Goal: Task Accomplishment & Management: Complete application form

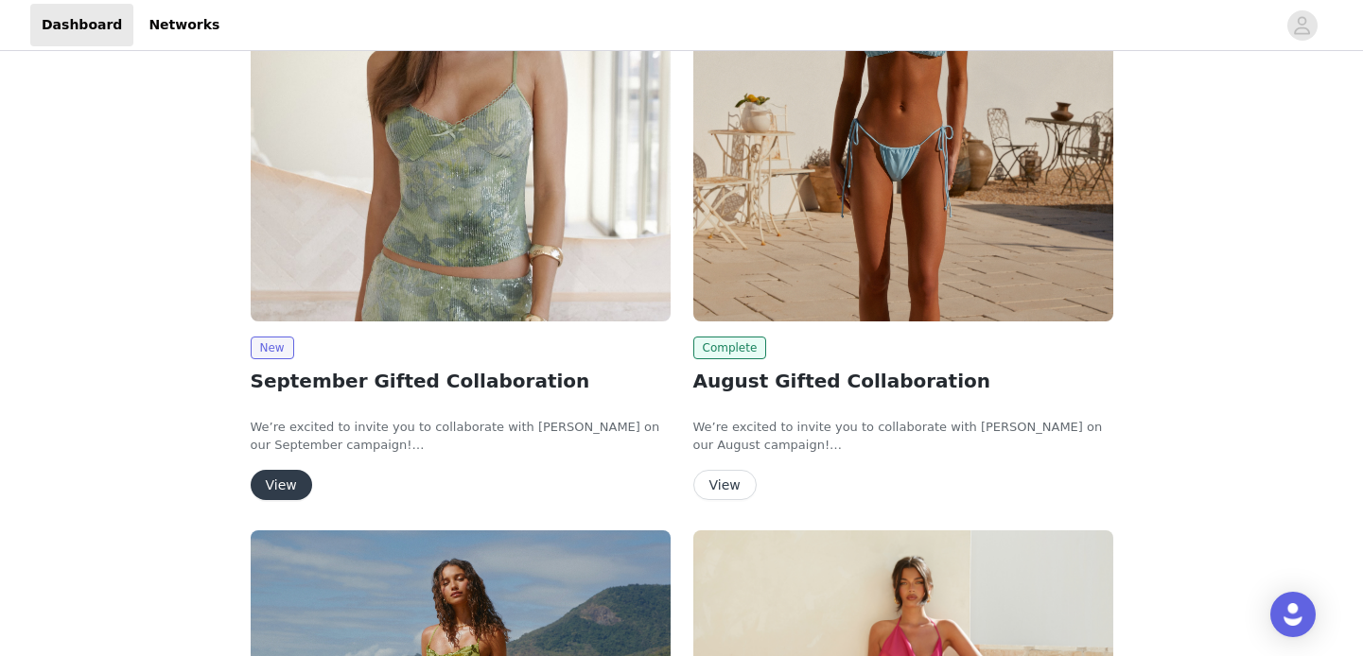
scroll to position [213, 0]
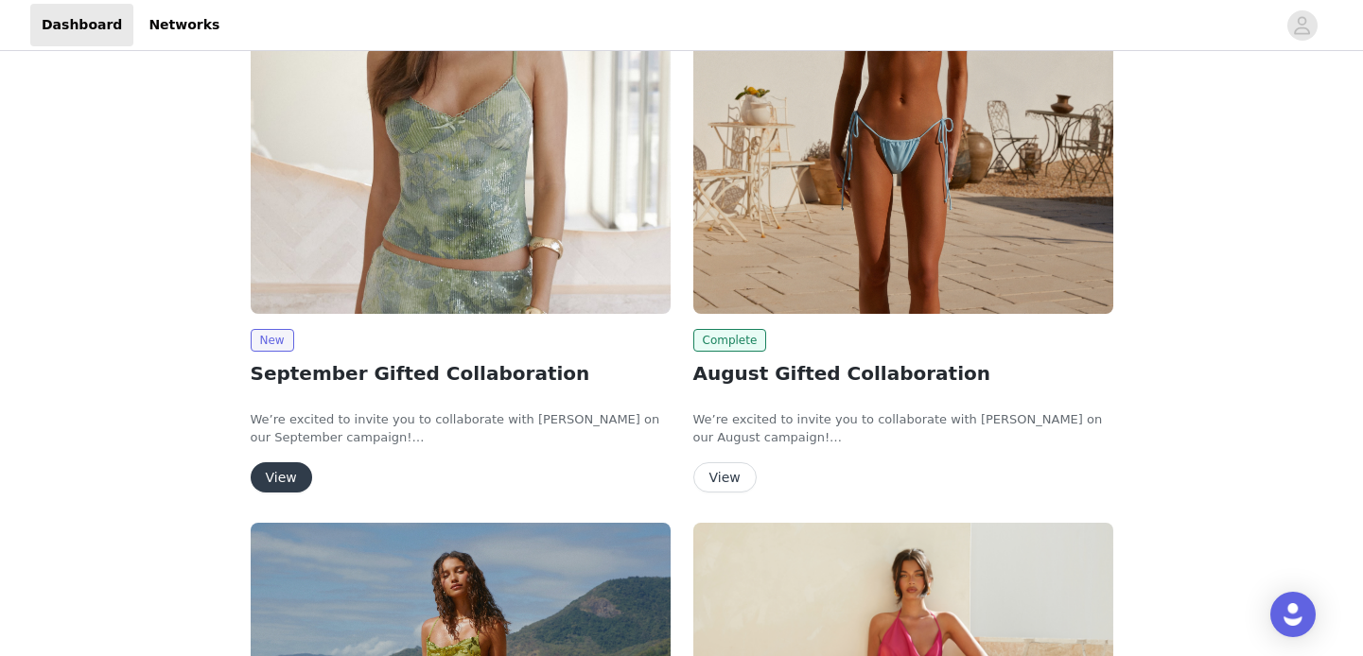
click at [384, 256] on img at bounding box center [461, 156] width 420 height 315
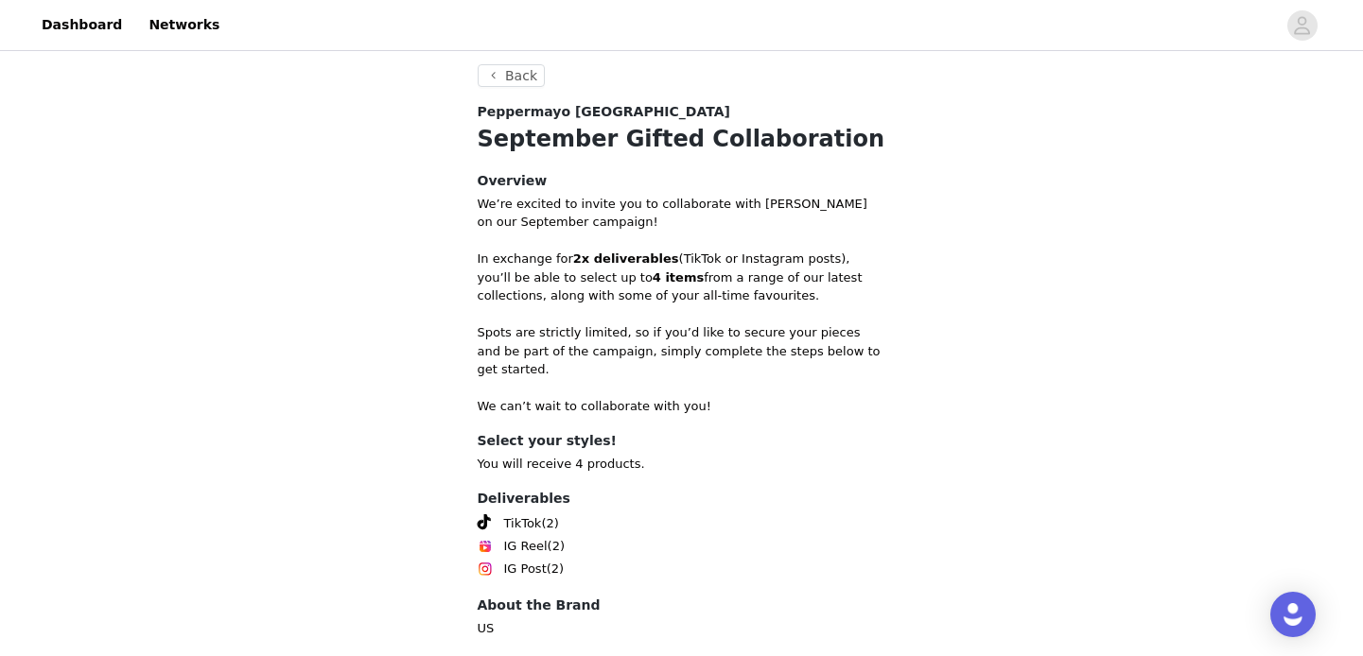
scroll to position [736, 0]
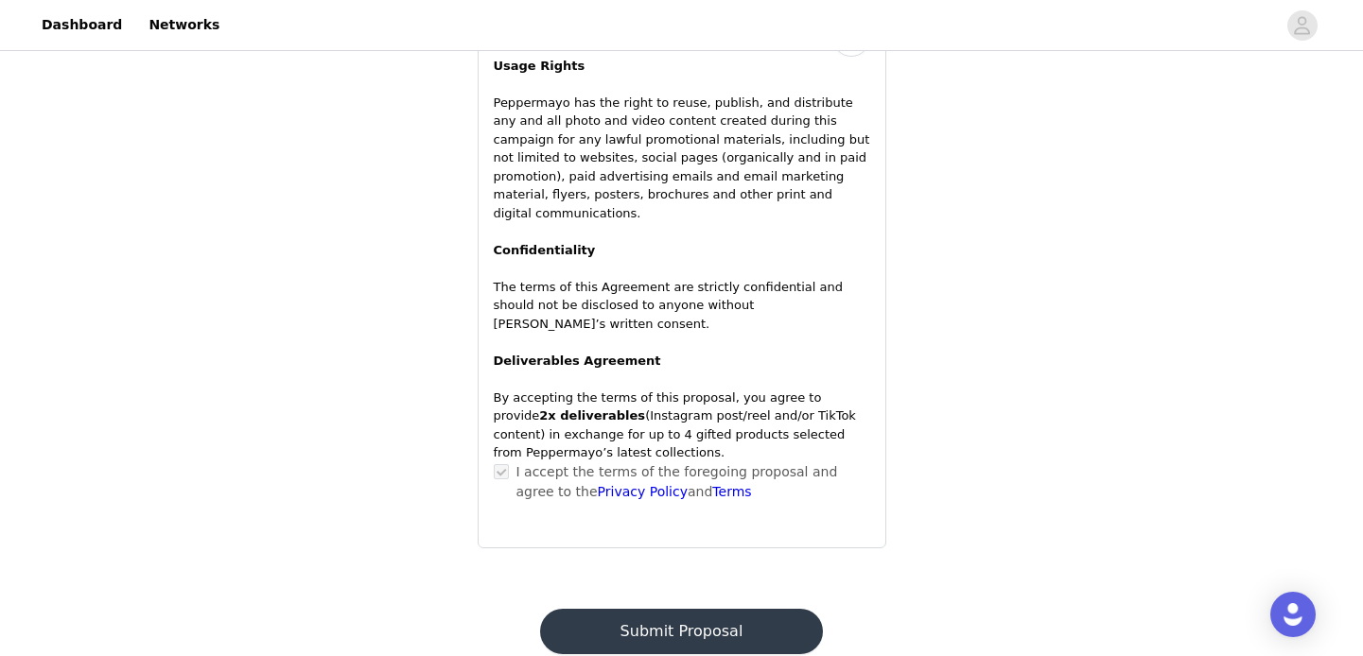
scroll to position [1649, 0]
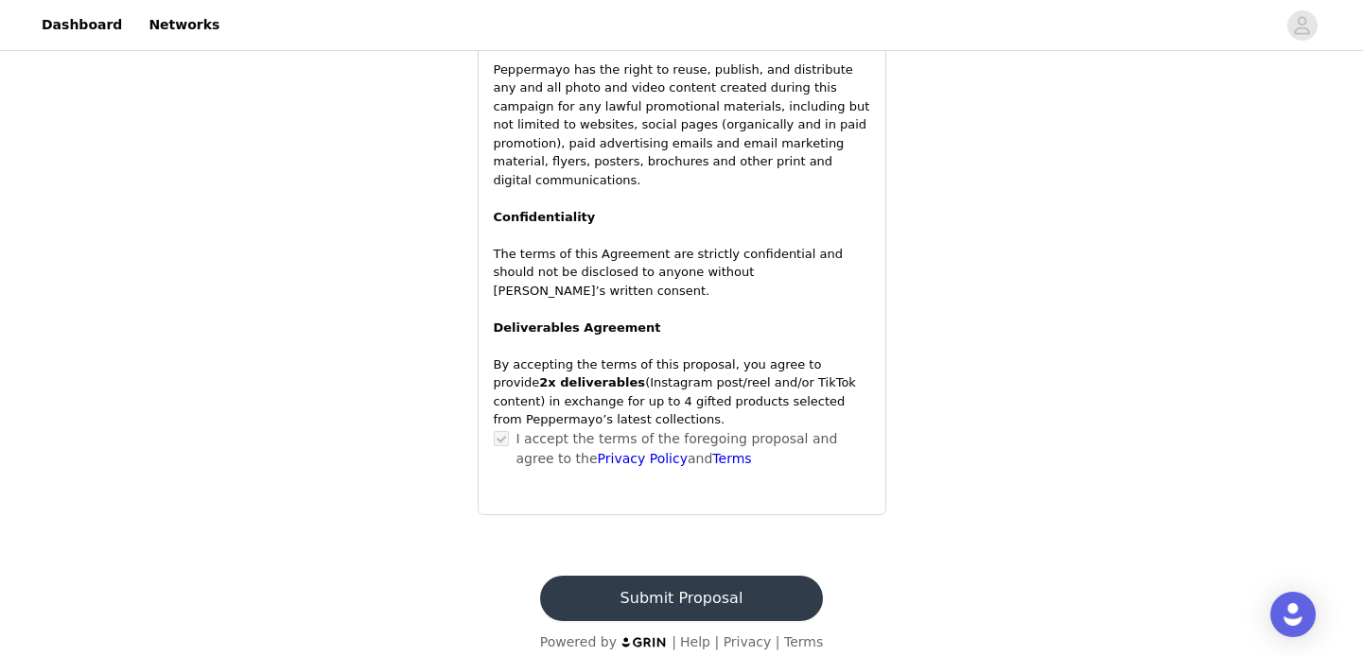
click at [684, 579] on button "Submit Proposal" at bounding box center [681, 598] width 283 height 45
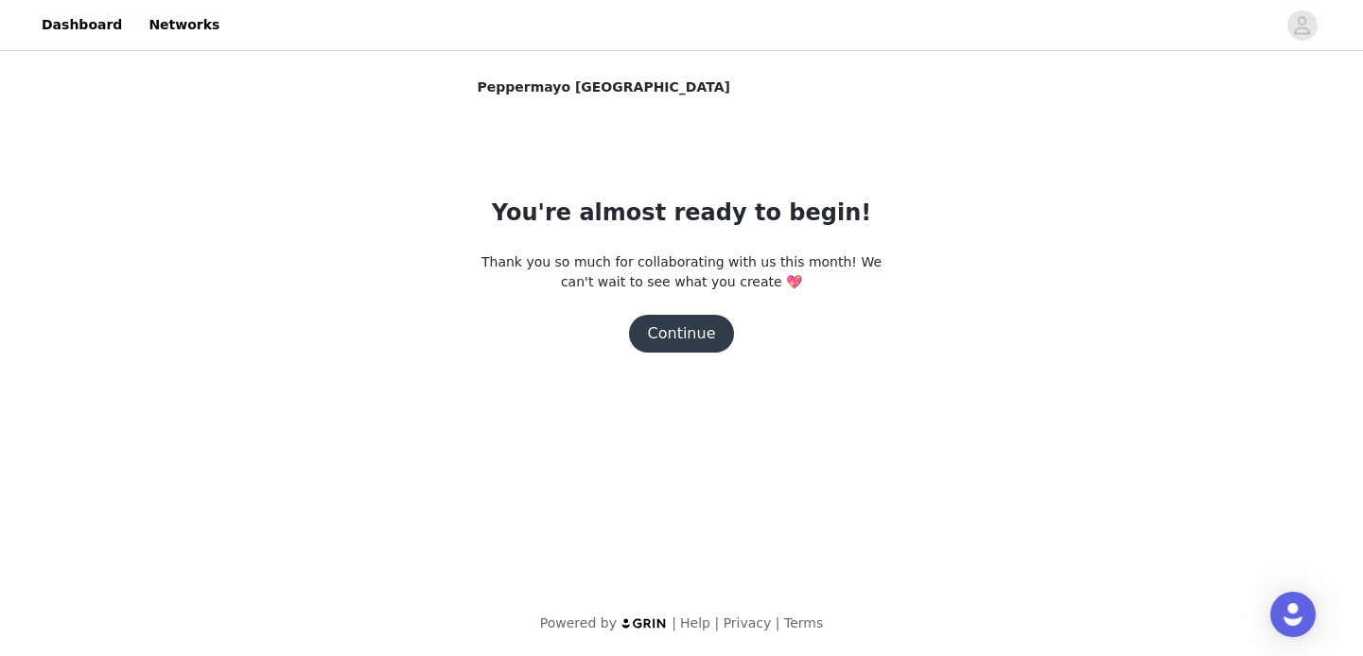
scroll to position [0, 0]
click at [695, 338] on button "Continue" at bounding box center [682, 334] width 106 height 38
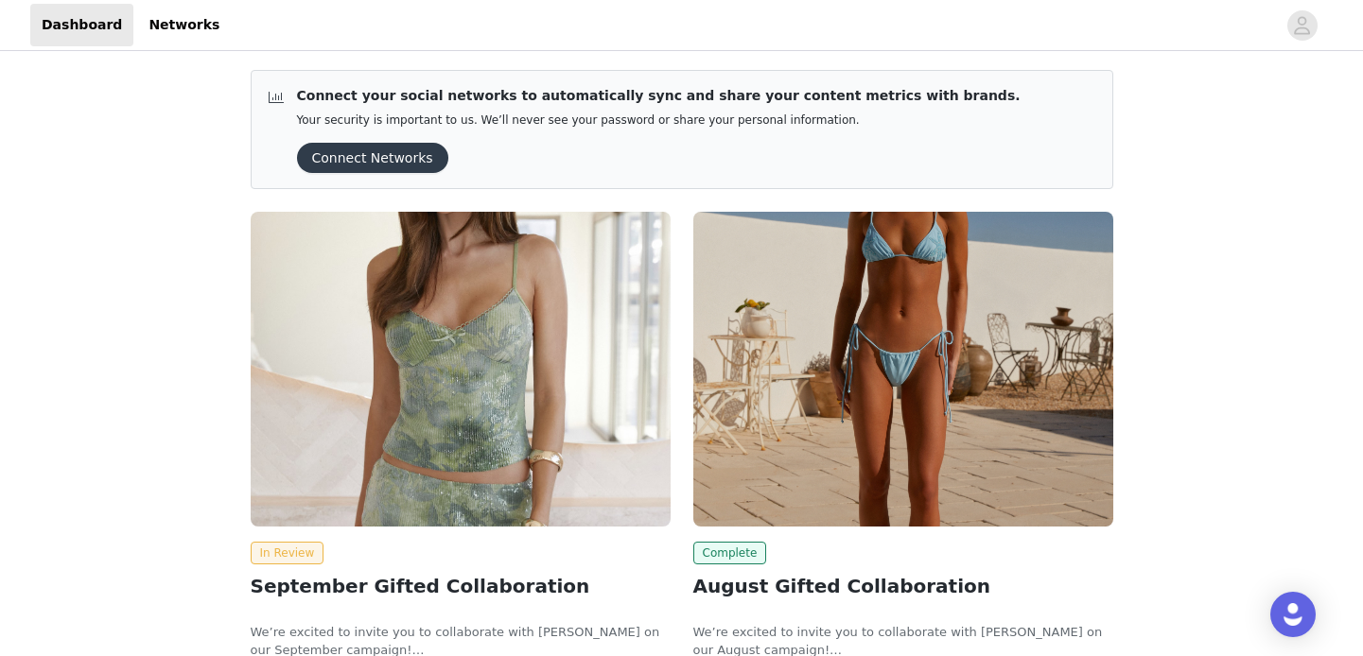
click at [497, 255] on img at bounding box center [461, 369] width 420 height 315
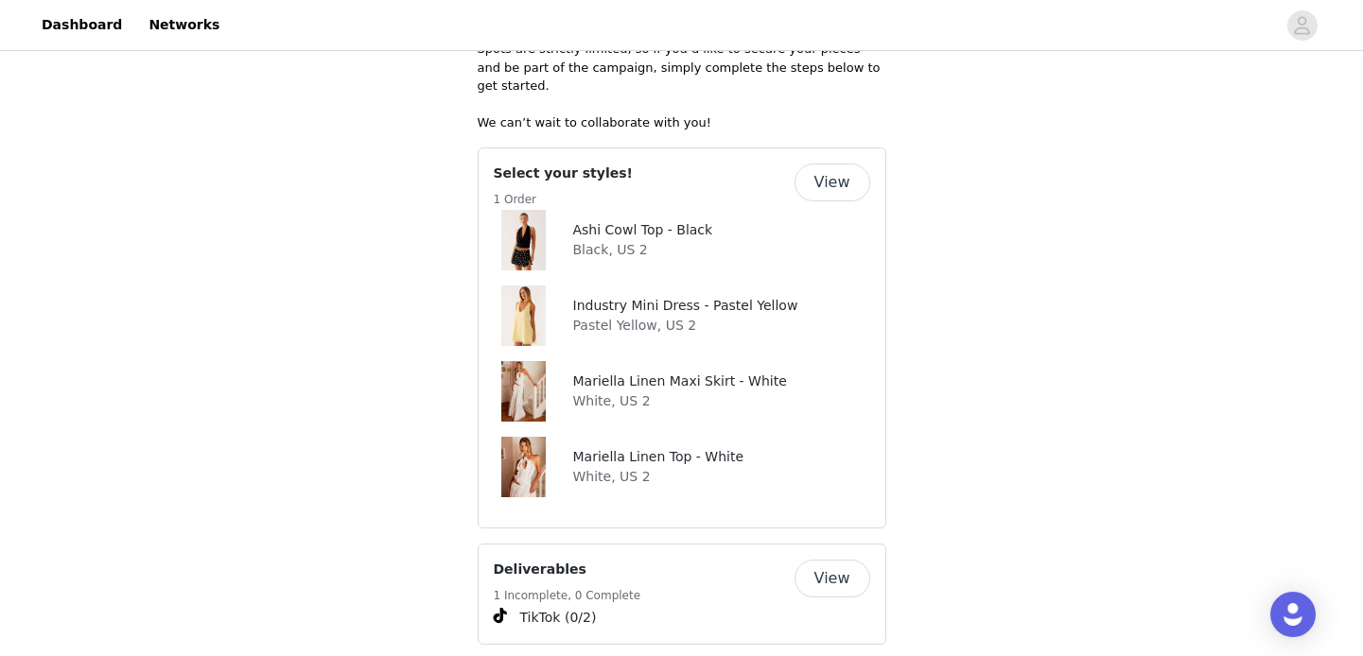
scroll to position [1003, 0]
